Goal: Transaction & Acquisition: Purchase product/service

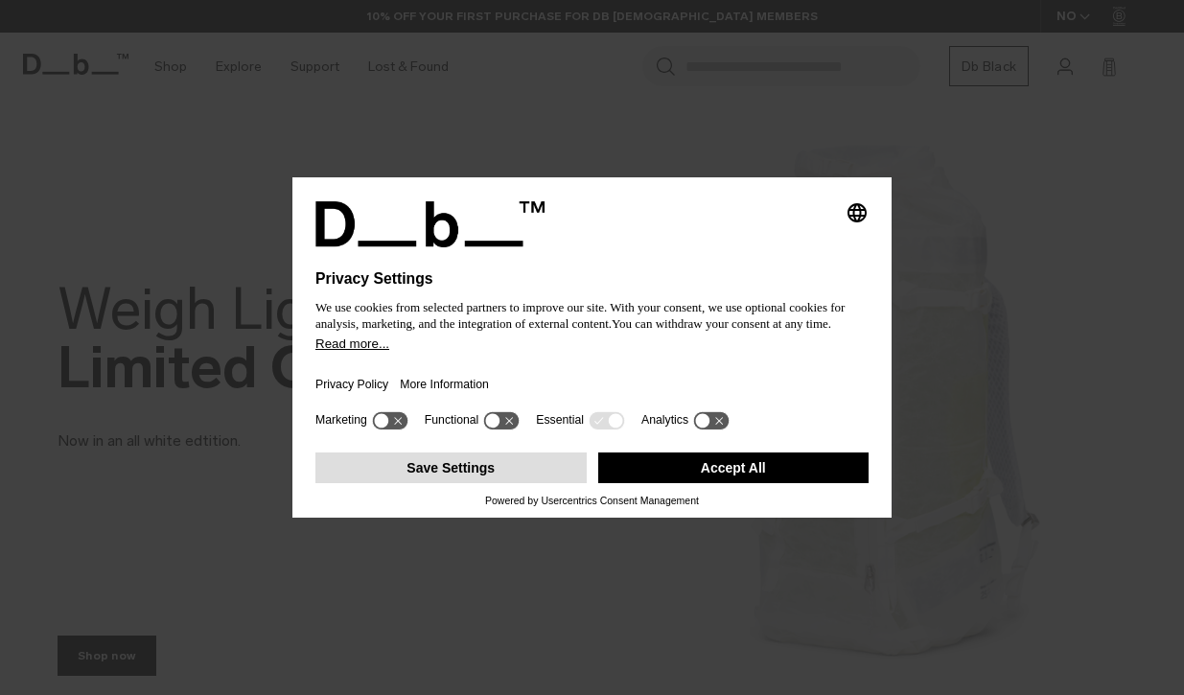
click at [487, 483] on button "Save Settings" at bounding box center [450, 467] width 271 height 31
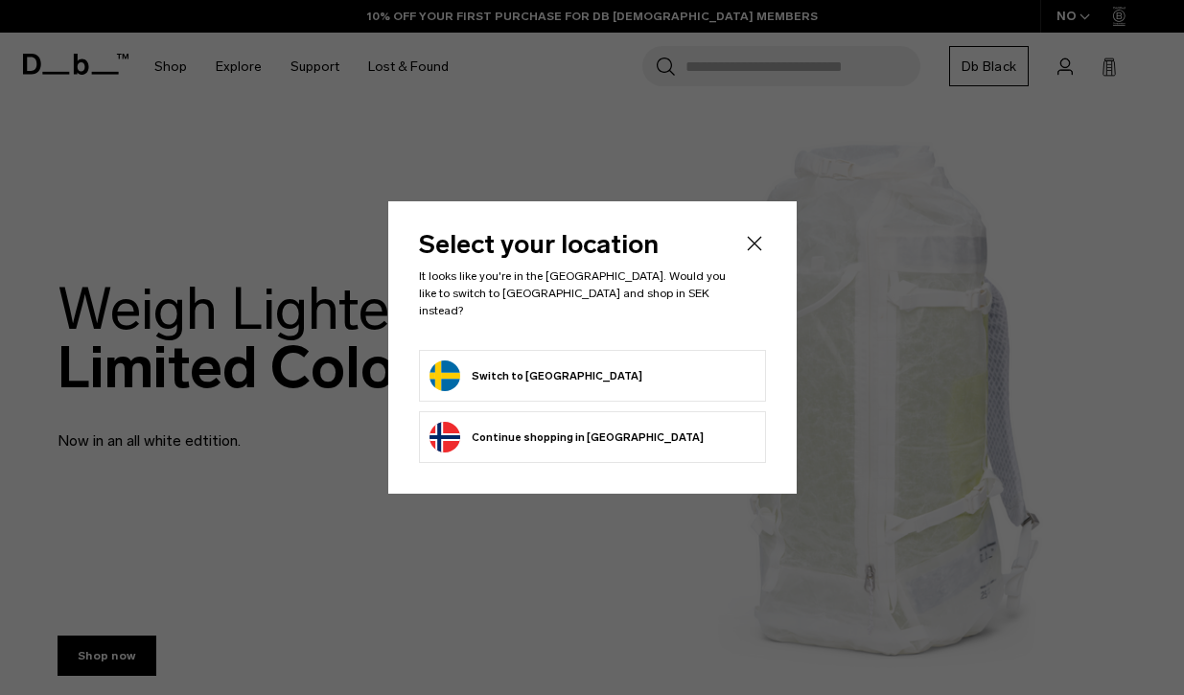
click at [753, 255] on icon "Close" at bounding box center [754, 243] width 23 height 23
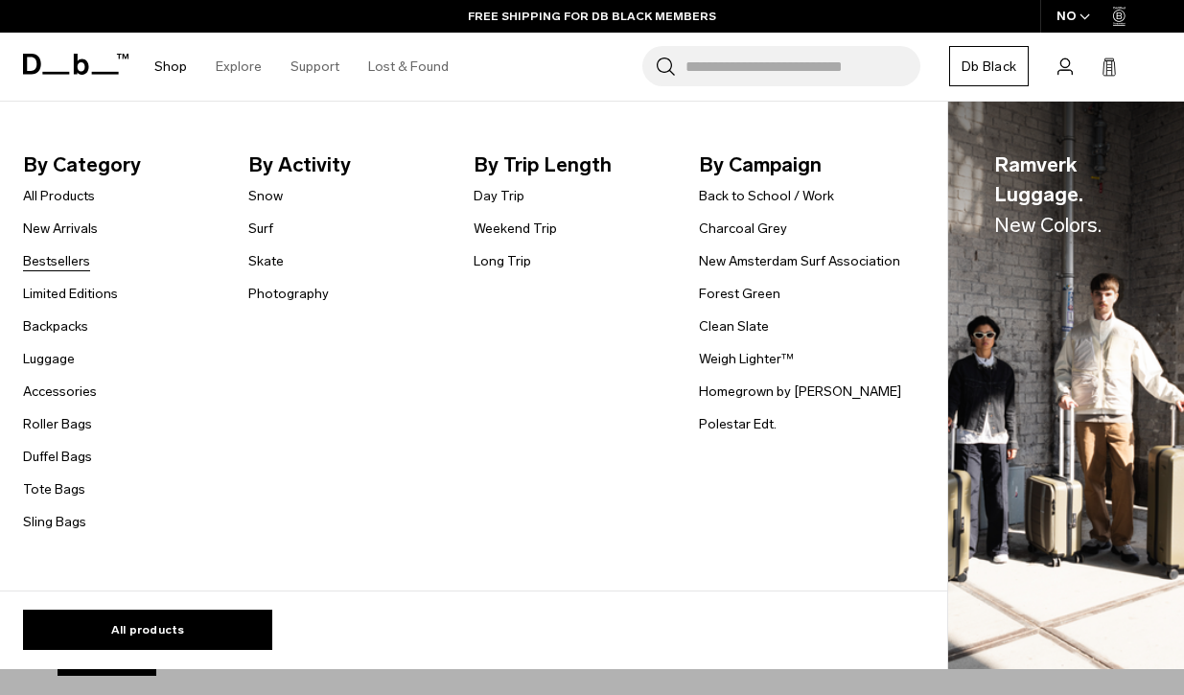
click at [63, 259] on link "Bestsellers" at bounding box center [56, 261] width 67 height 20
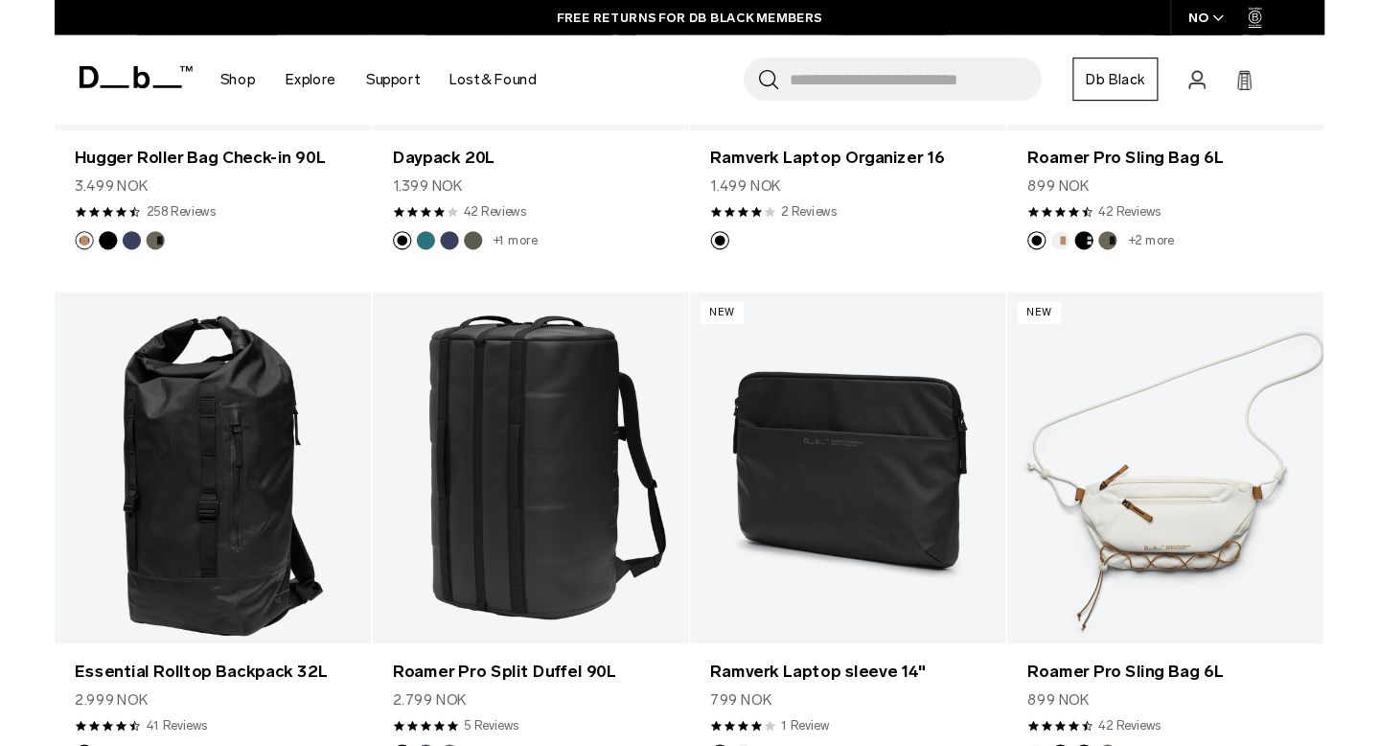
scroll to position [4059, 0]
